Goal: Transaction & Acquisition: Subscribe to service/newsletter

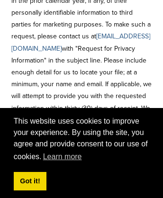
click at [51, 32] on link "[EMAIL_ADDRESS][DOMAIN_NAME]" at bounding box center [80, 42] width 139 height 20
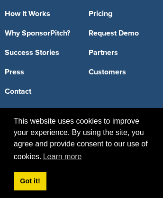
click at [123, 10] on link "Pricing" at bounding box center [123, 14] width 70 height 8
